Goal: Task Accomplishment & Management: Manage account settings

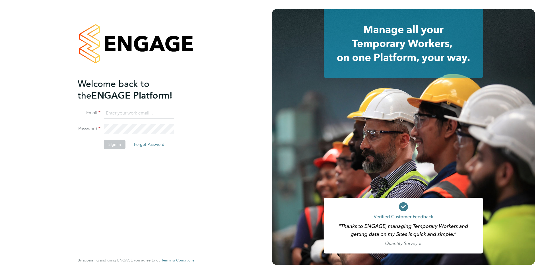
click at [124, 116] on input at bounding box center [139, 113] width 70 height 10
type input "clair.windsor@ncclondon.ac.uk"
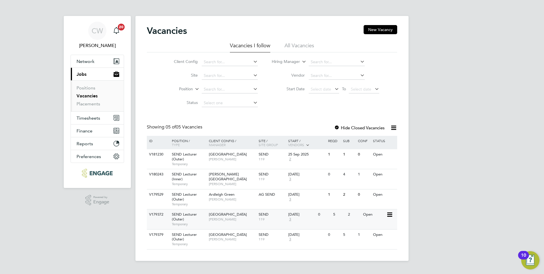
click at [233, 218] on span "[PERSON_NAME]" at bounding box center [232, 219] width 47 height 5
click at [227, 161] on span "[PERSON_NAME]" at bounding box center [232, 159] width 47 height 5
click at [359, 128] on label "Hide Closed Vacancies" at bounding box center [359, 127] width 51 height 5
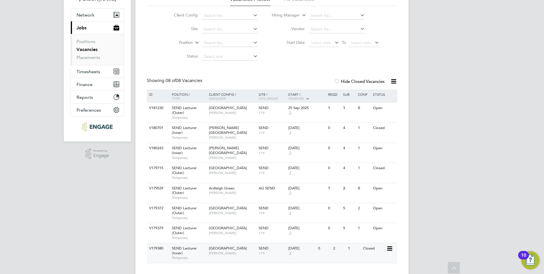
scroll to position [56, 0]
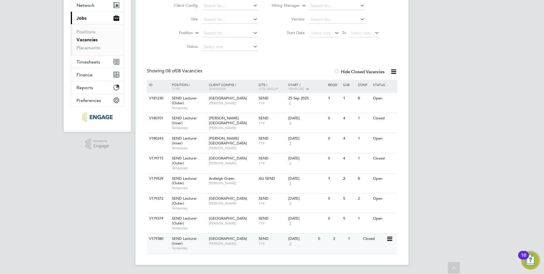
click at [231, 240] on span "Tower Hamlets Campus" at bounding box center [228, 238] width 38 height 5
click at [227, 116] on span "Hackney Campus" at bounding box center [228, 121] width 38 height 10
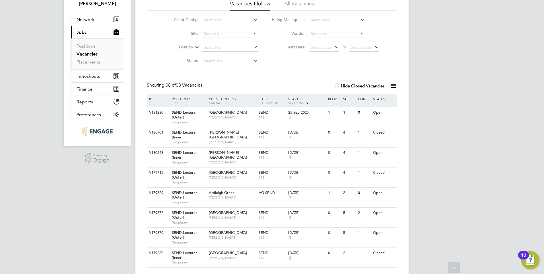
scroll to position [28, 0]
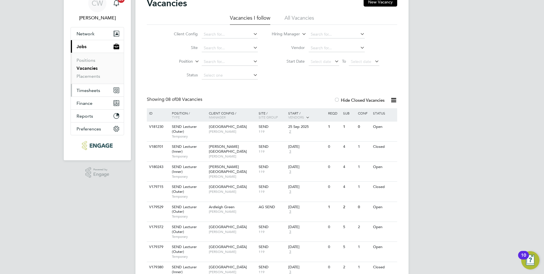
click at [93, 92] on span "Timesheets" at bounding box center [89, 90] width 24 height 5
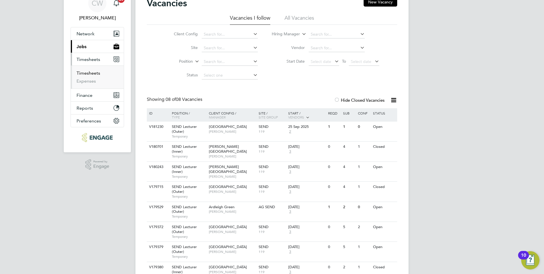
click at [92, 71] on link "Timesheets" at bounding box center [89, 72] width 24 height 5
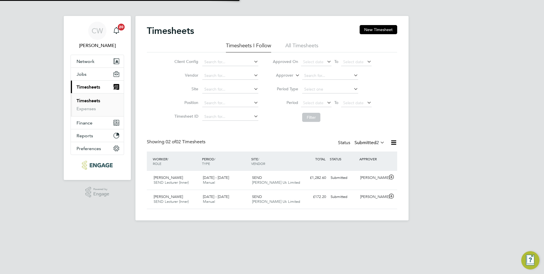
scroll to position [15, 50]
click at [355, 180] on div "Submitted" at bounding box center [343, 177] width 30 height 9
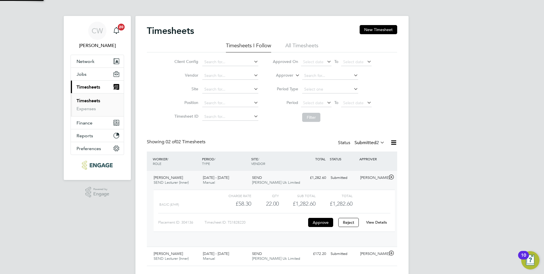
scroll to position [10, 56]
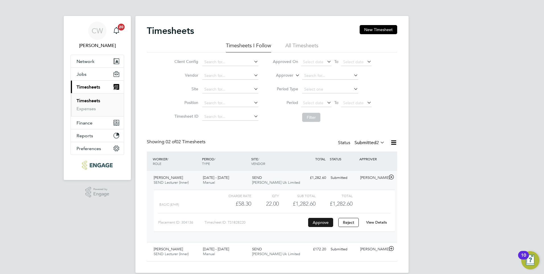
click at [315, 222] on button "Approve" at bounding box center [320, 222] width 25 height 9
click at [89, 73] on button "Jobs" at bounding box center [97, 74] width 53 height 13
click at [82, 75] on span "Jobs" at bounding box center [82, 73] width 10 height 5
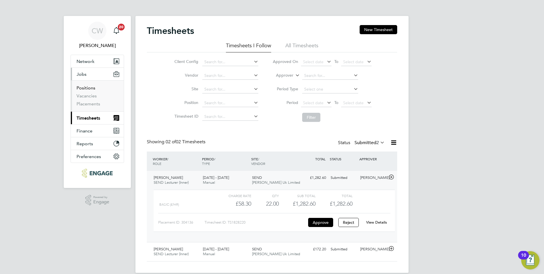
click at [87, 87] on link "Positions" at bounding box center [86, 87] width 19 height 5
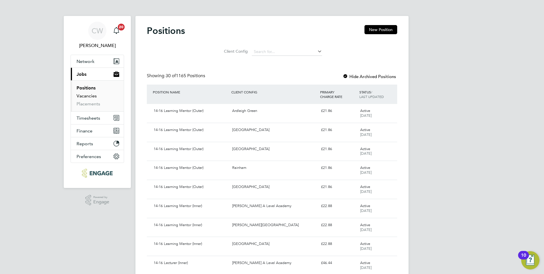
click at [87, 97] on link "Vacancies" at bounding box center [87, 95] width 20 height 5
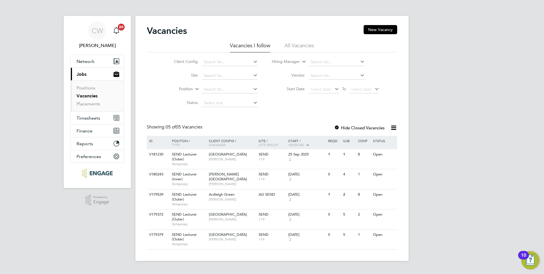
click at [336, 126] on div at bounding box center [337, 128] width 6 height 6
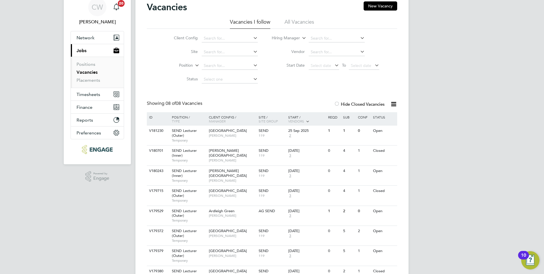
scroll to position [56, 0]
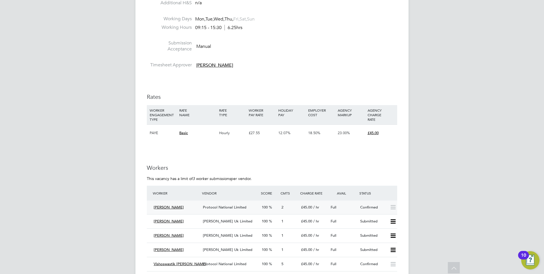
click at [237, 207] on span "Protocol National Limited" at bounding box center [225, 207] width 44 height 5
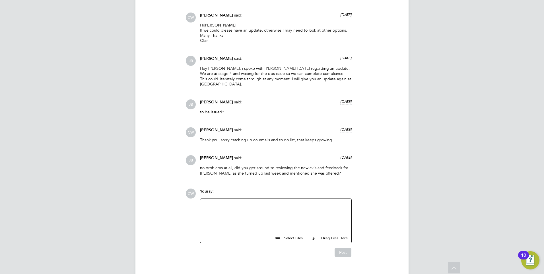
click at [305, 202] on div at bounding box center [276, 214] width 144 height 24
click at [341, 248] on button "Post" at bounding box center [343, 252] width 17 height 9
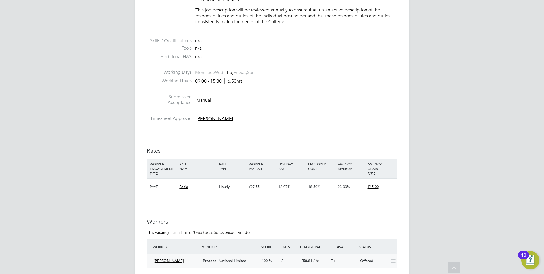
scroll to position [825, 0]
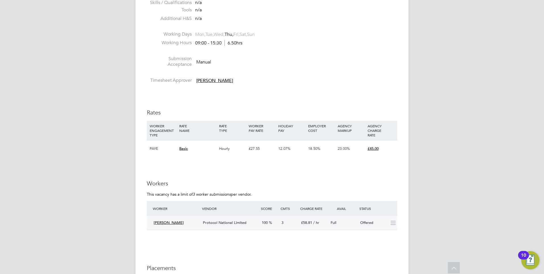
click at [231, 223] on span "Protocol National Limited" at bounding box center [225, 222] width 44 height 5
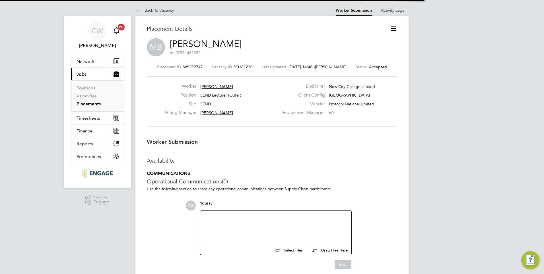
scroll to position [3, 3]
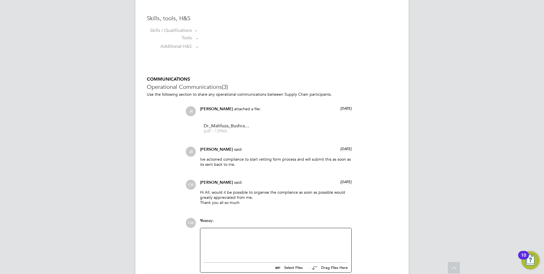
click at [270, 237] on div at bounding box center [276, 243] width 144 height 24
click at [266, 239] on div "Hi, Do we have an update on compliance for Mahfuza to come back, this will also…" at bounding box center [276, 243] width 144 height 24
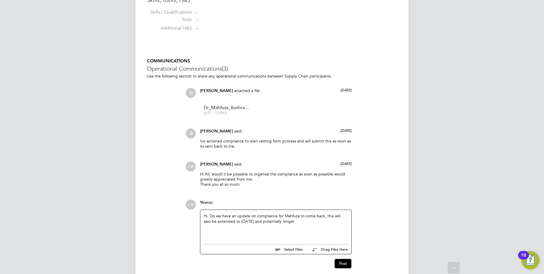
scroll to position [484, 0]
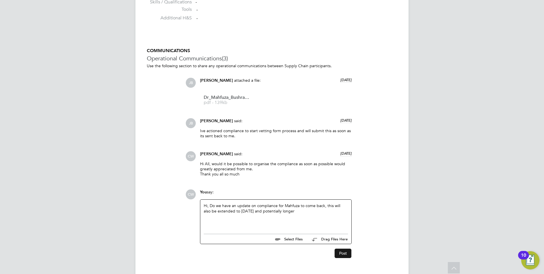
click at [344, 252] on button "Post" at bounding box center [343, 253] width 17 height 9
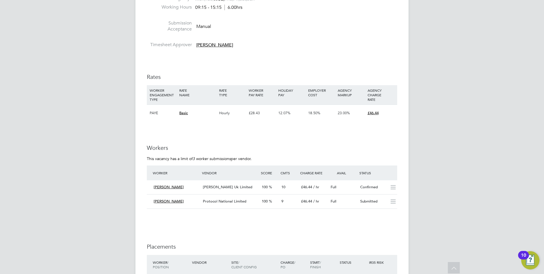
scroll to position [854, 0]
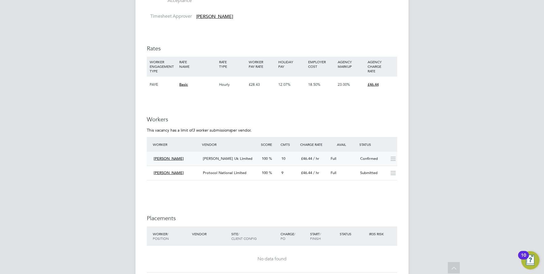
click at [241, 158] on span "[PERSON_NAME] Uk Limited" at bounding box center [228, 158] width 50 height 5
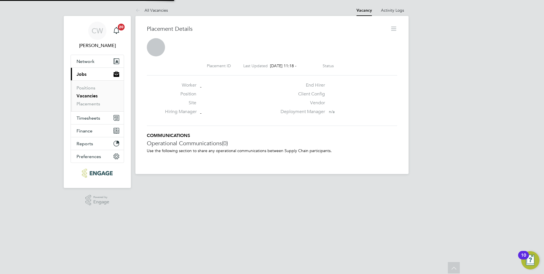
scroll to position [3, 3]
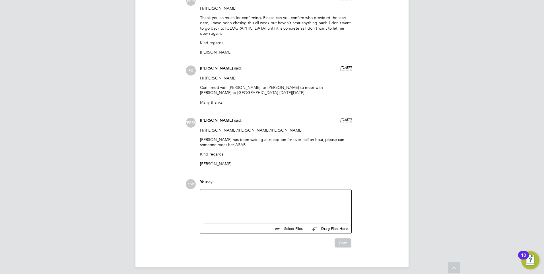
click at [294, 194] on div at bounding box center [276, 205] width 144 height 24
click at [291, 193] on div "Can we please extend Farhana until" at bounding box center [276, 205] width 144 height 24
click at [344, 239] on button "Post" at bounding box center [343, 242] width 17 height 9
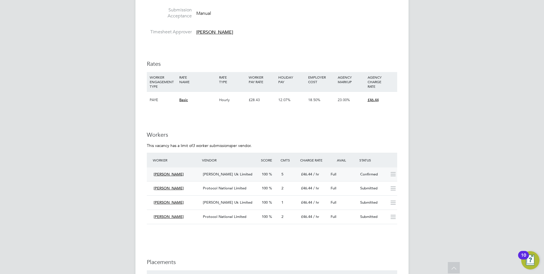
click at [312, 171] on div "£46.44 / hr" at bounding box center [314, 174] width 30 height 9
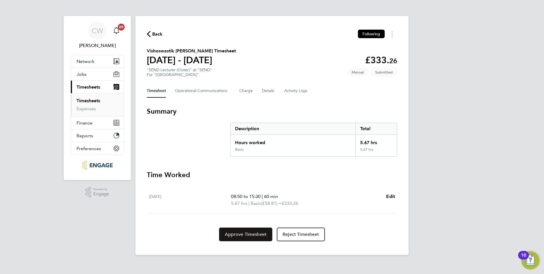
click at [248, 235] on span "Approve Timesheet" at bounding box center [246, 234] width 42 height 6
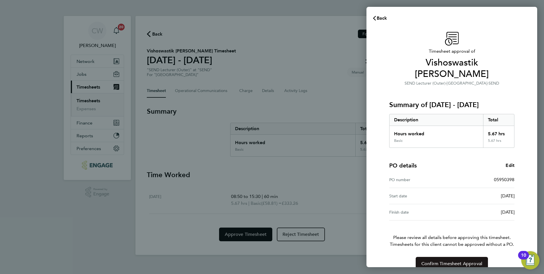
click at [460, 261] on span "Confirm Timesheet Approval" at bounding box center [452, 264] width 61 height 6
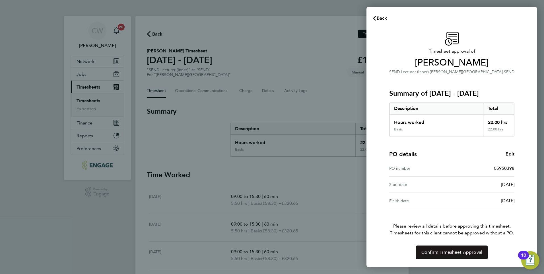
click at [449, 251] on span "Confirm Timesheet Approval" at bounding box center [452, 252] width 61 height 6
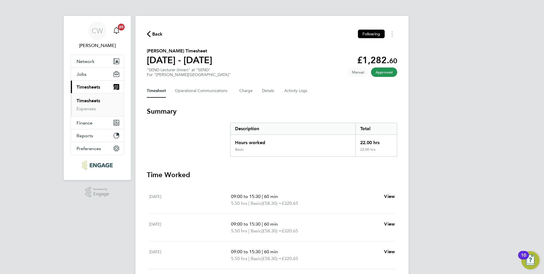
click at [85, 101] on link "Timesheets" at bounding box center [89, 100] width 24 height 5
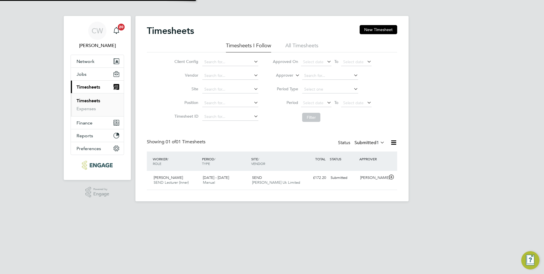
scroll to position [15, 50]
click at [281, 178] on div "SEND [PERSON_NAME] Uk Limited" at bounding box center [274, 180] width 49 height 14
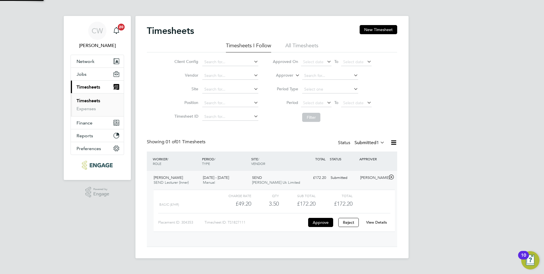
scroll to position [10, 56]
click at [326, 223] on button "Approve" at bounding box center [320, 222] width 25 height 9
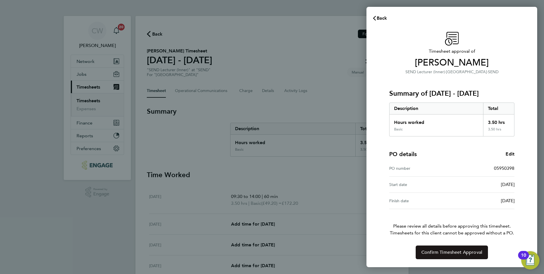
click at [459, 250] on span "Confirm Timesheet Approval" at bounding box center [452, 252] width 61 height 6
